Goal: Feedback & Contribution: Leave review/rating

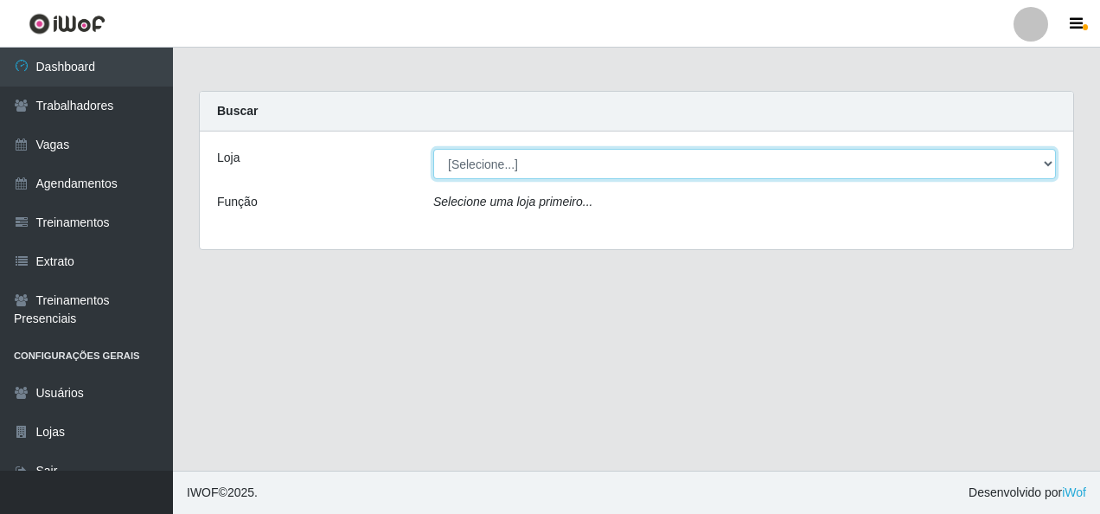
click at [515, 169] on select "[Selecione...] [GEOGRAPHIC_DATA] - [GEOGRAPHIC_DATA]" at bounding box center [744, 164] width 623 height 30
select select "528"
click at [433, 149] on select "[Selecione...] [GEOGRAPHIC_DATA] - [GEOGRAPHIC_DATA]" at bounding box center [744, 164] width 623 height 30
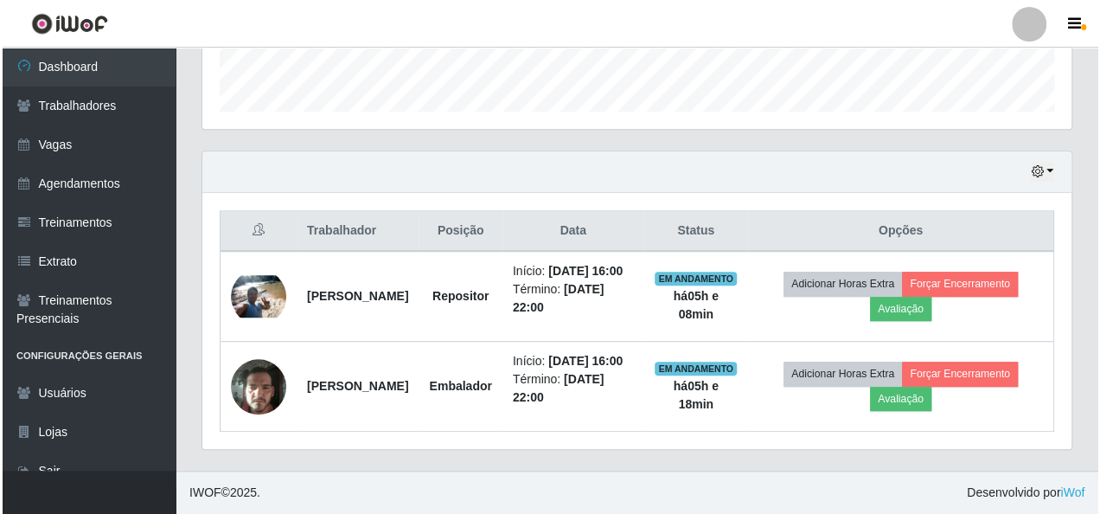
scroll to position [539, 0]
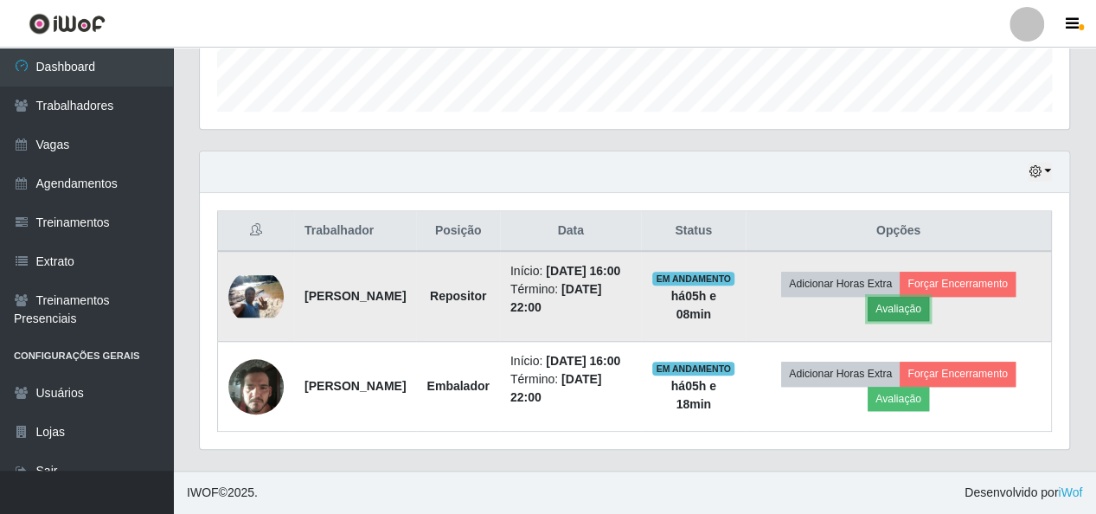
click at [920, 297] on button "Avaliação" at bounding box center [898, 309] width 61 height 24
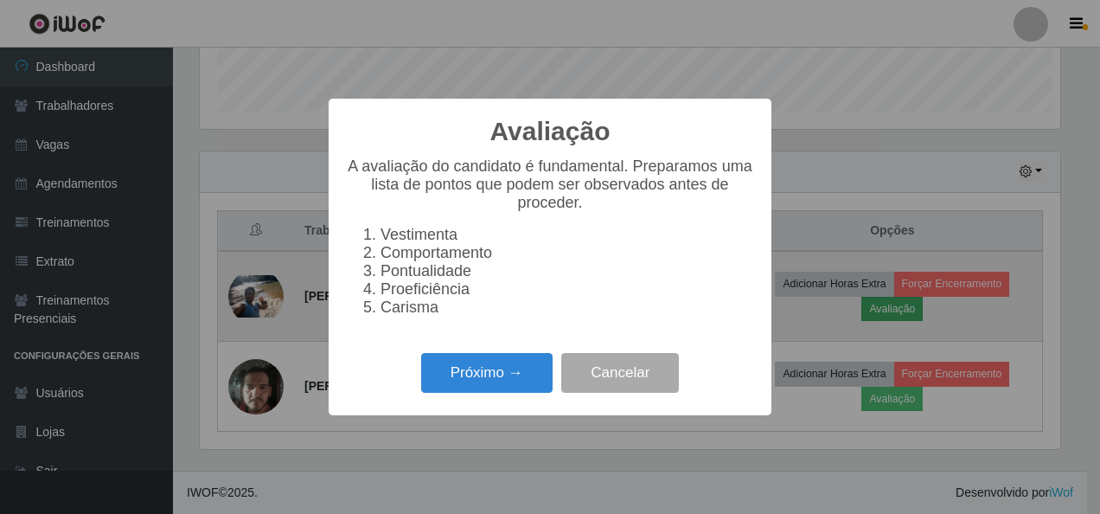
scroll to position [358, 861]
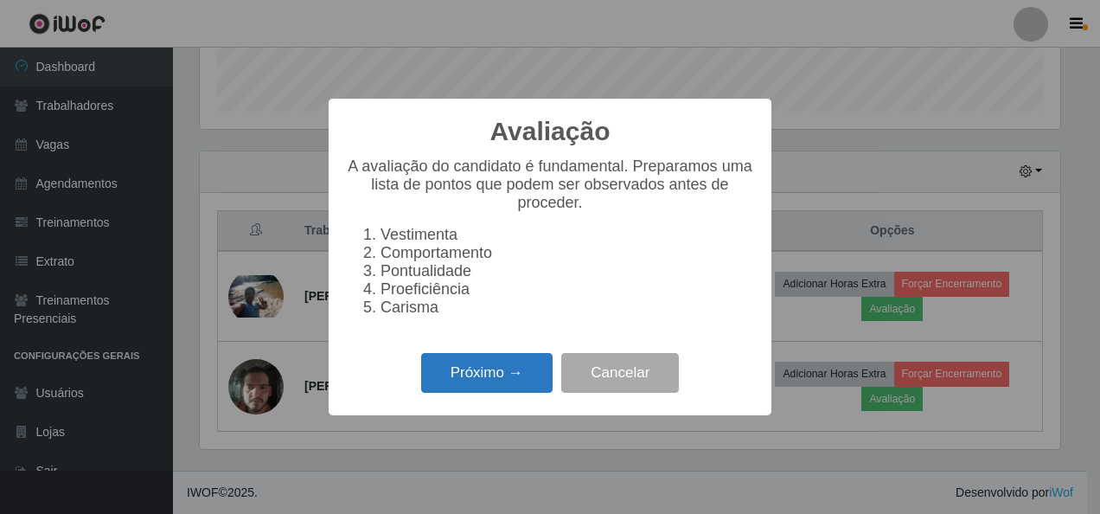
click at [512, 374] on button "Próximo →" at bounding box center [486, 373] width 131 height 41
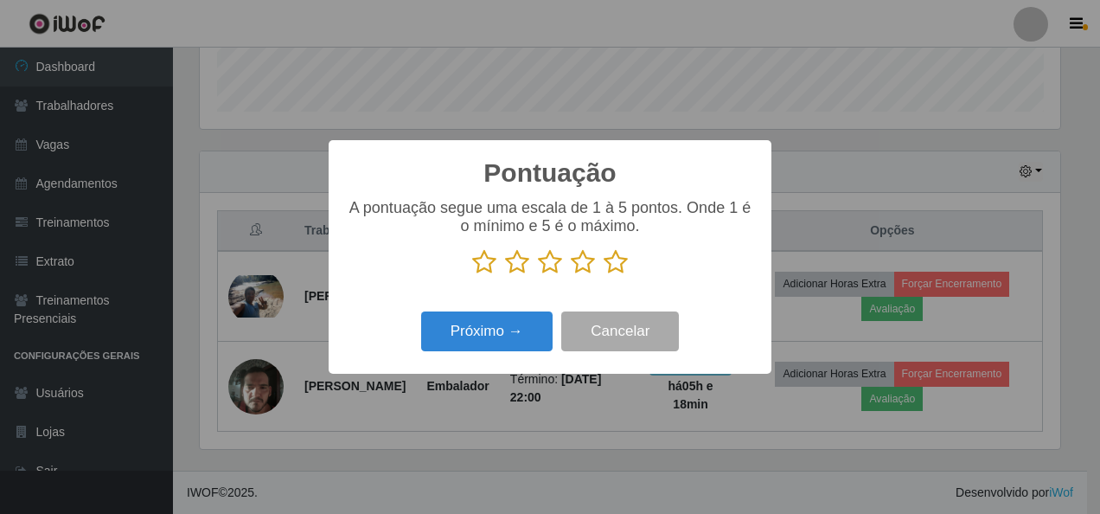
scroll to position [864565, 864063]
click at [613, 264] on icon at bounding box center [616, 262] width 24 height 26
click at [604, 275] on input "radio" at bounding box center [604, 275] width 0 height 0
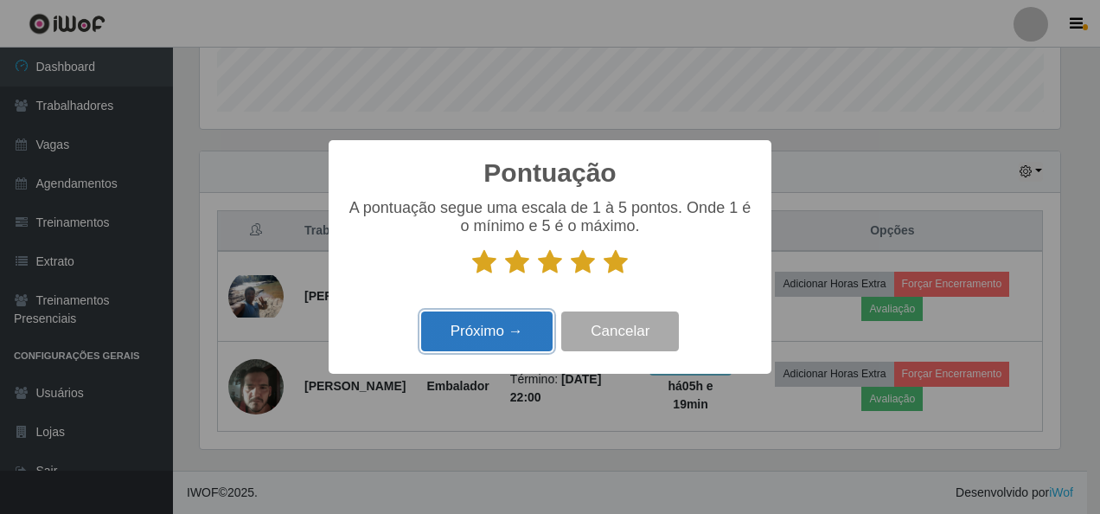
click at [483, 329] on button "Próximo →" at bounding box center [486, 331] width 131 height 41
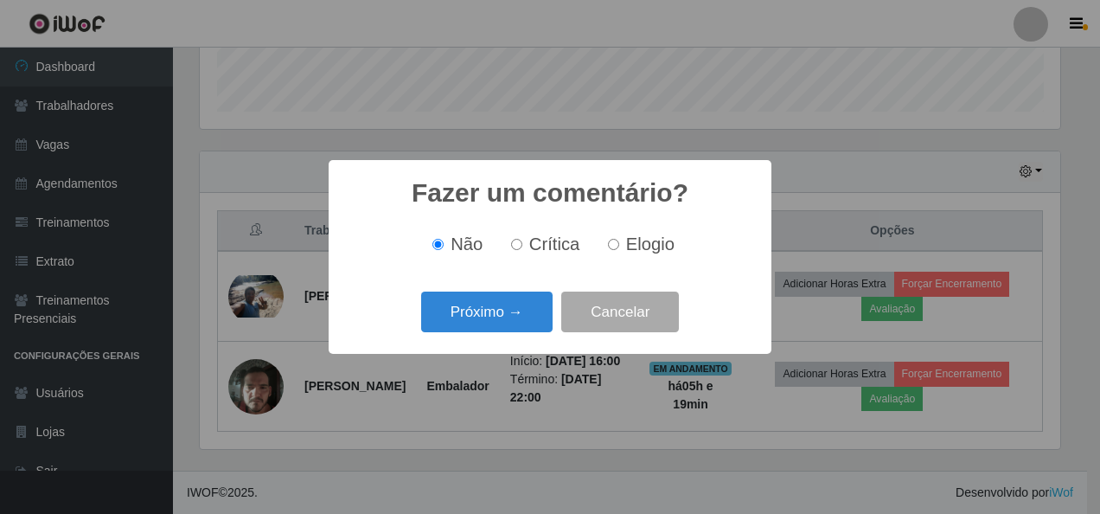
click at [621, 246] on label "Elogio" at bounding box center [638, 244] width 74 height 20
click at [619, 246] on input "Elogio" at bounding box center [613, 244] width 11 height 11
radio input "true"
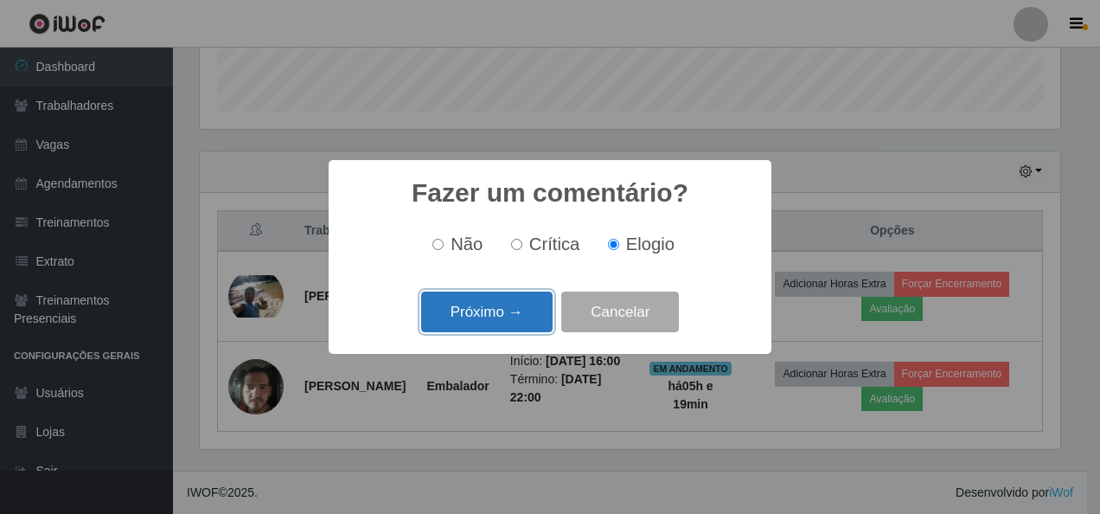
click at [504, 312] on button "Próximo →" at bounding box center [486, 311] width 131 height 41
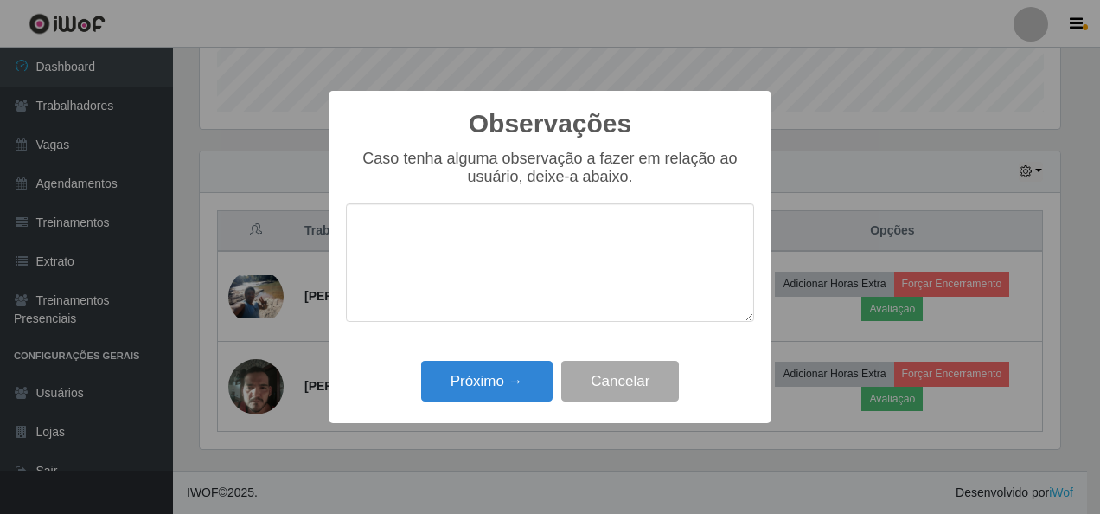
click at [509, 301] on textarea at bounding box center [550, 262] width 408 height 118
click at [469, 242] on textarea "Excelente proissional" at bounding box center [550, 262] width 408 height 118
click at [471, 237] on textarea "Excelente proissional" at bounding box center [550, 262] width 408 height 118
click at [471, 235] on textarea "Excelente proissional" at bounding box center [550, 262] width 408 height 118
click at [463, 236] on textarea "Excelente proissional" at bounding box center [550, 262] width 408 height 118
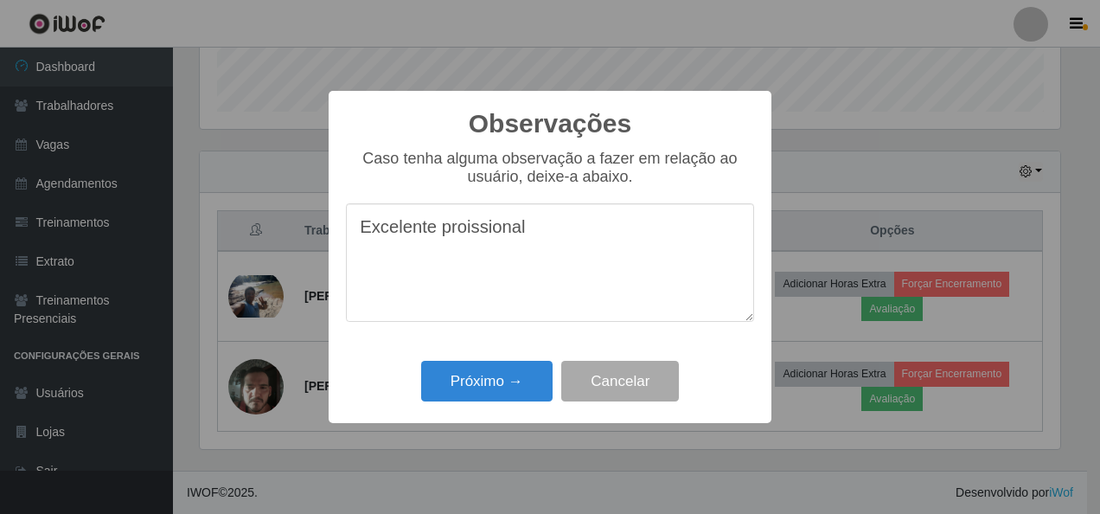
click at [470, 233] on textarea "Excelente proissional" at bounding box center [550, 262] width 408 height 118
type textarea "E"
type textarea "B"
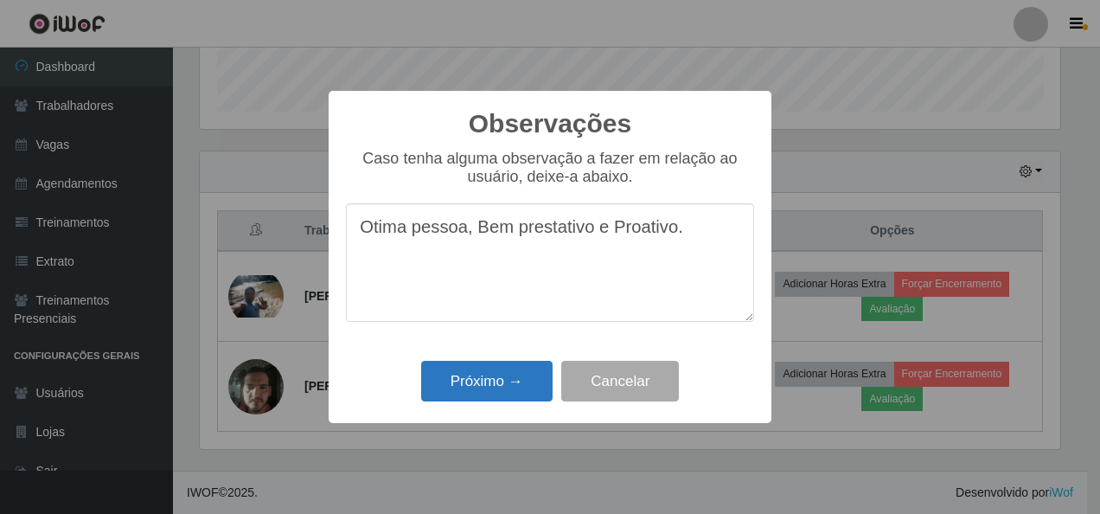
type textarea "Otima pessoa, Bem prestativo e Proativo."
click at [452, 383] on button "Próximo →" at bounding box center [486, 381] width 131 height 41
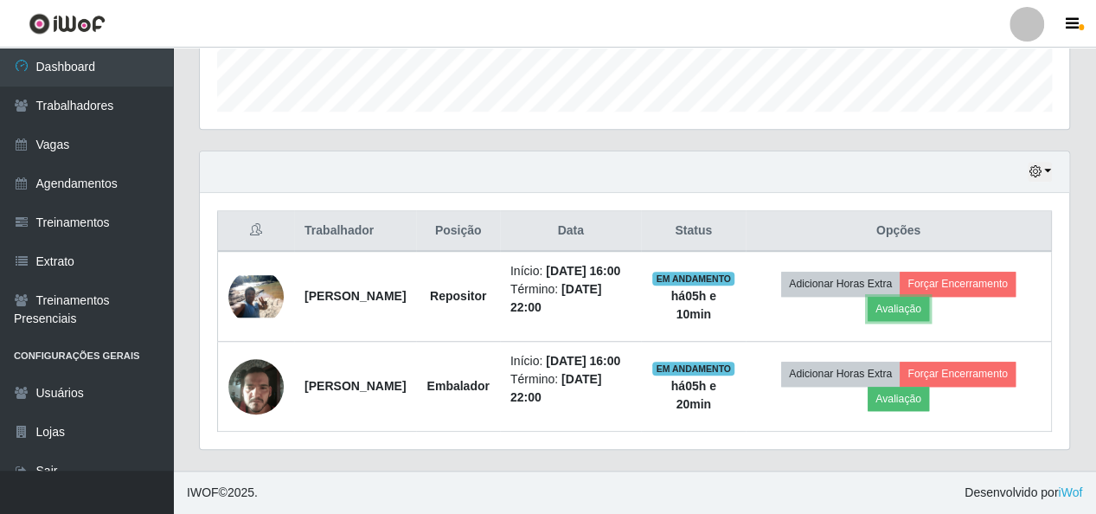
scroll to position [358, 869]
